Goal: Task Accomplishment & Management: Use online tool/utility

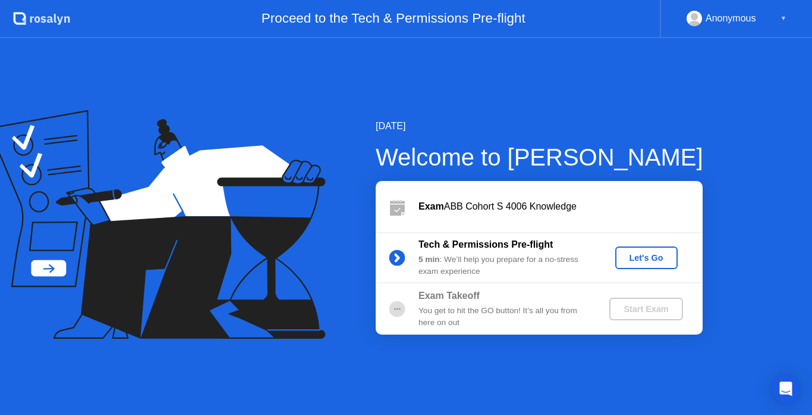
click at [648, 259] on div "Let's Go" at bounding box center [646, 258] width 53 height 10
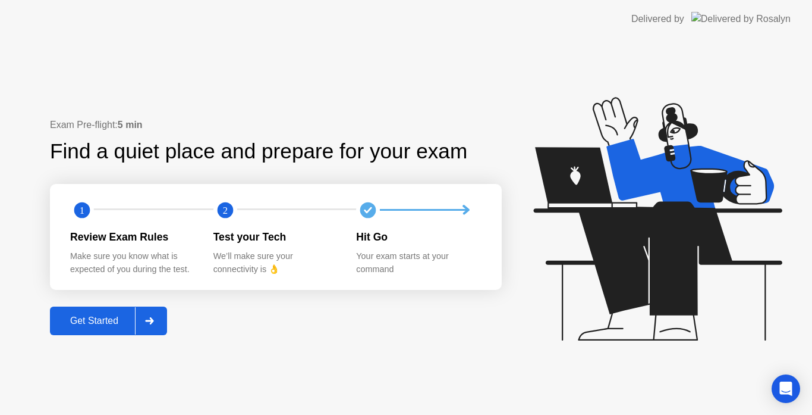
click at [108, 319] on div "Get Started" at bounding box center [94, 320] width 81 height 11
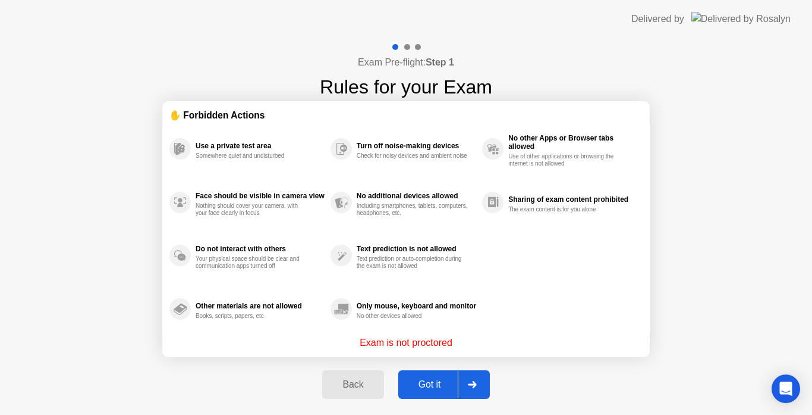
click at [425, 385] on div "Got it" at bounding box center [430, 384] width 56 height 11
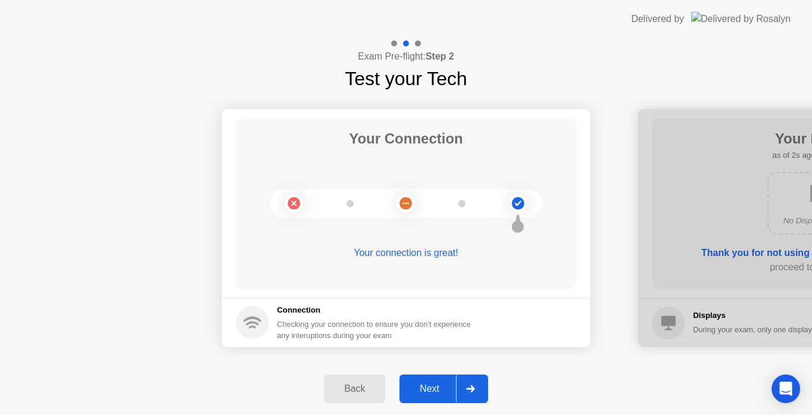
click at [425, 385] on div "Next" at bounding box center [429, 388] width 53 height 11
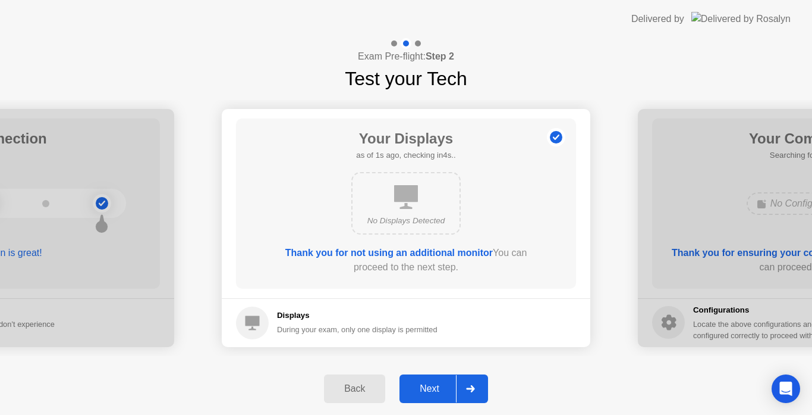
click at [425, 385] on div "Next" at bounding box center [429, 388] width 53 height 11
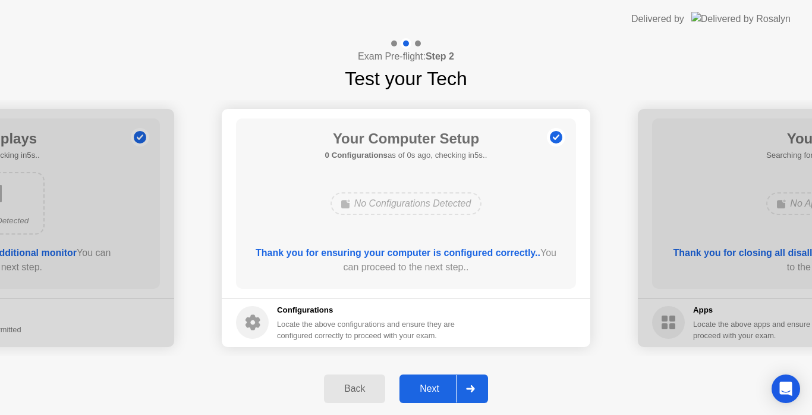
click at [425, 385] on div "Next" at bounding box center [429, 388] width 53 height 11
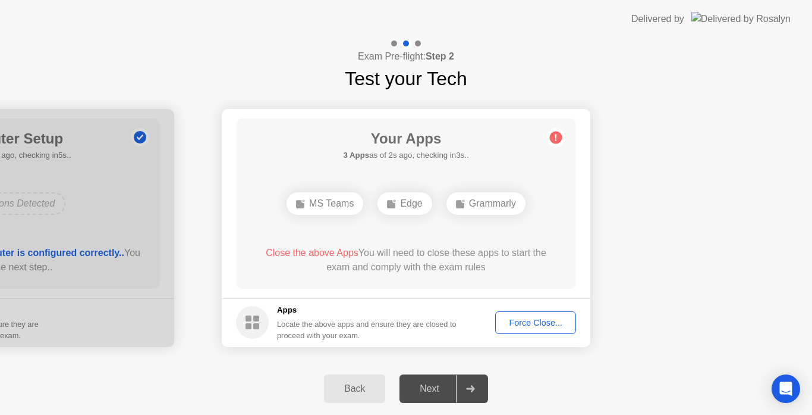
click at [550, 322] on div "Force Close..." at bounding box center [536, 323] width 73 height 10
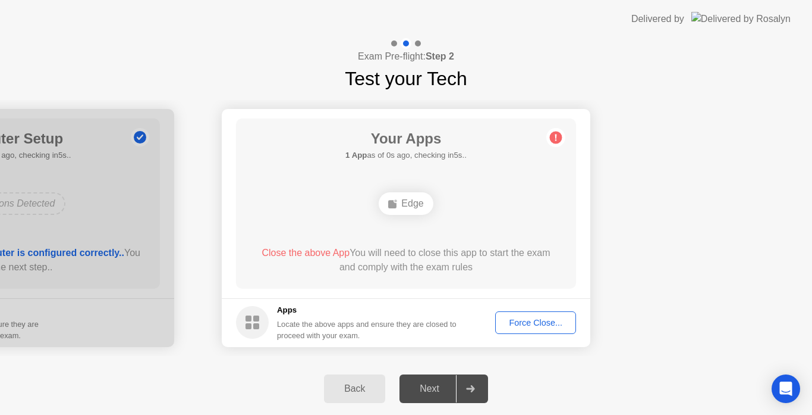
click at [523, 321] on div "Force Close..." at bounding box center [536, 323] width 73 height 10
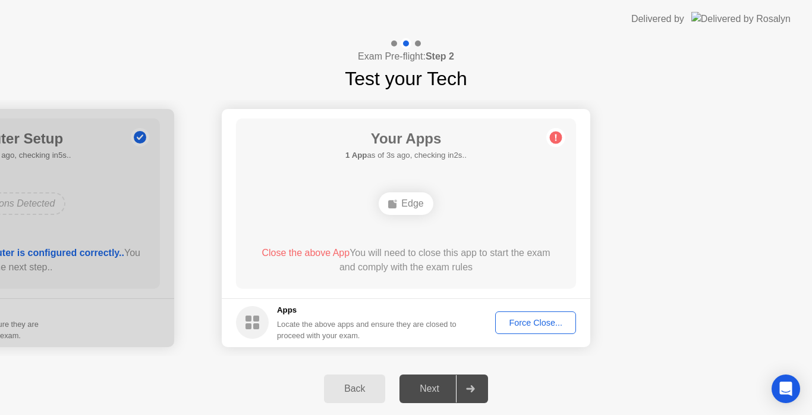
click at [529, 320] on div "Force Close..." at bounding box center [536, 323] width 73 height 10
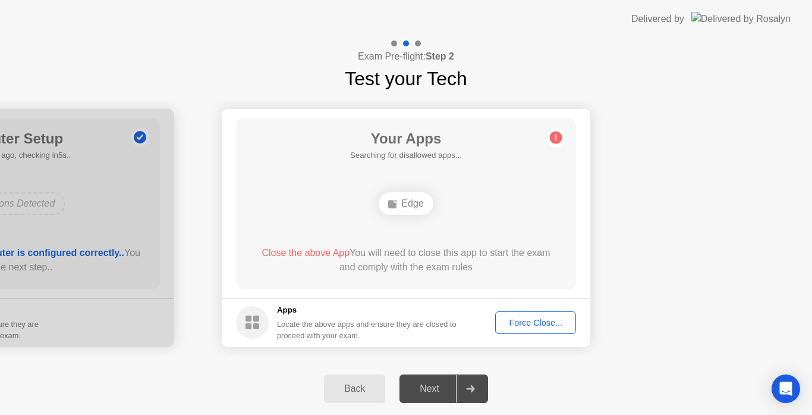
click at [532, 322] on div "Force Close..." at bounding box center [536, 323] width 73 height 10
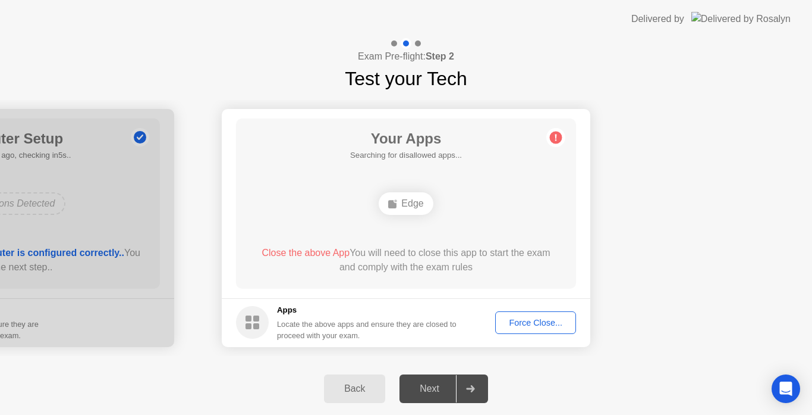
click at [534, 332] on button "Force Close..." at bounding box center [535, 322] width 81 height 23
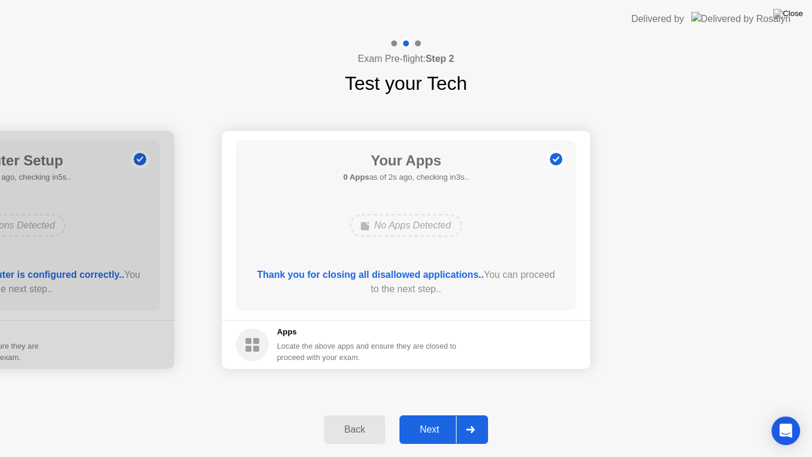
click at [425, 414] on button "Next" at bounding box center [444, 429] width 89 height 29
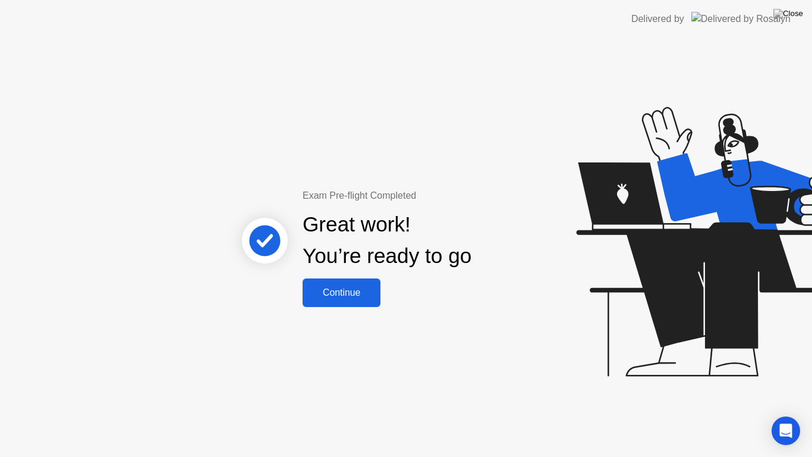
click at [352, 300] on button "Continue" at bounding box center [342, 292] width 78 height 29
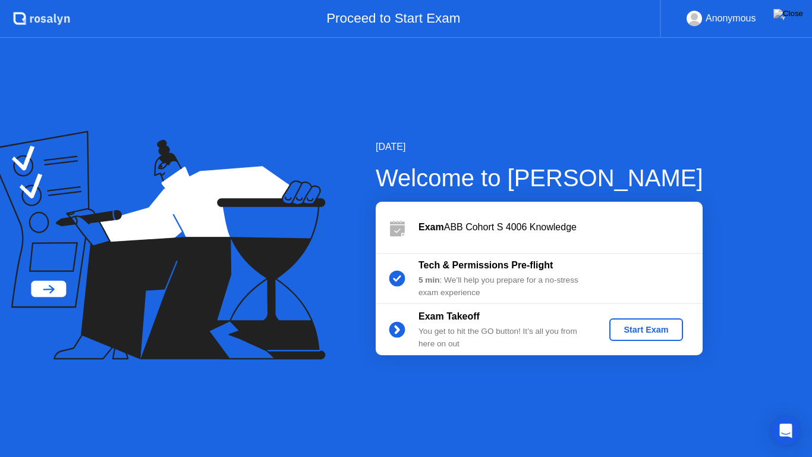
click at [645, 328] on div "Start Exam" at bounding box center [646, 330] width 64 height 10
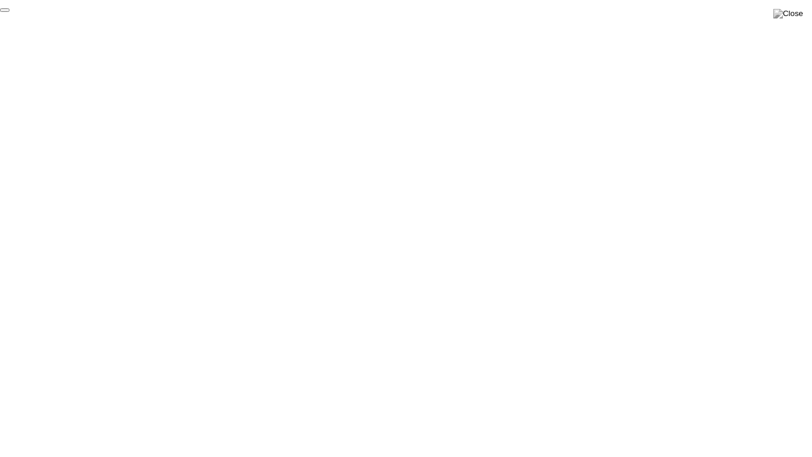
click div "End Proctoring Session"
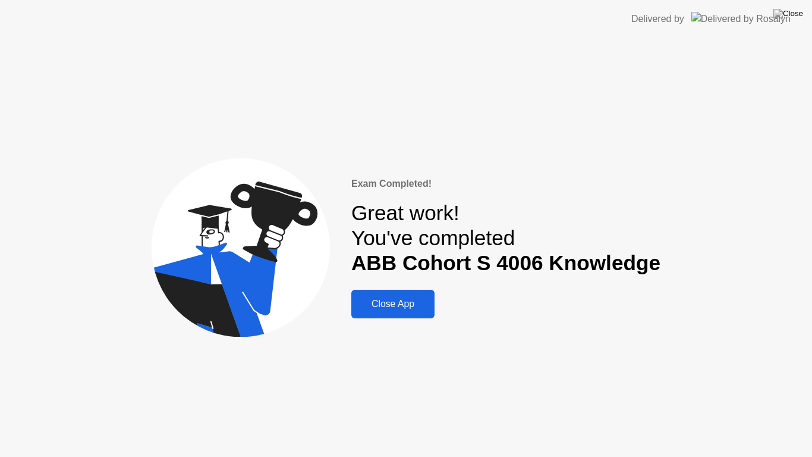
click at [419, 302] on div "Close App" at bounding box center [393, 304] width 76 height 11
